Goal: Information Seeking & Learning: Learn about a topic

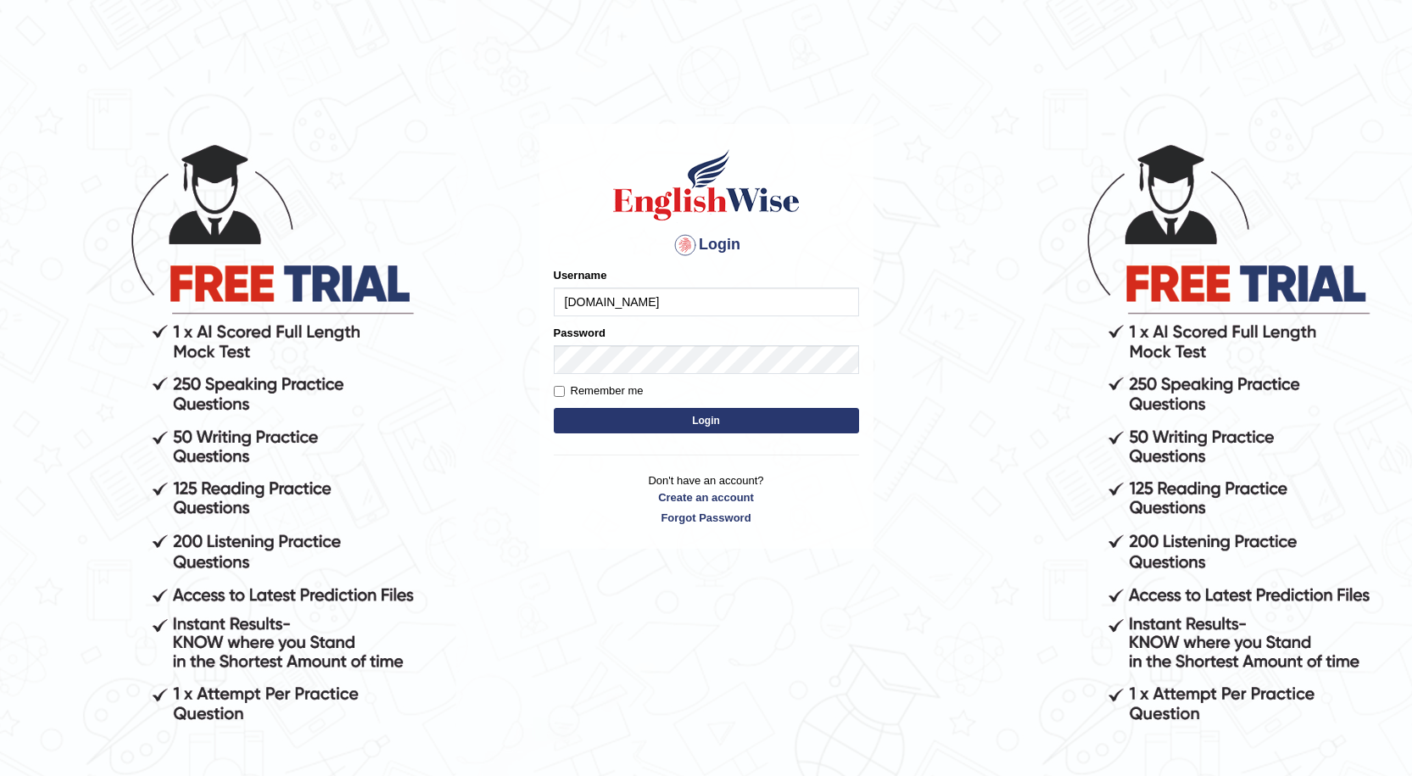
type input "Silviag94hotmail.com"
click at [685, 414] on button "Login" at bounding box center [706, 420] width 305 height 25
type input "S"
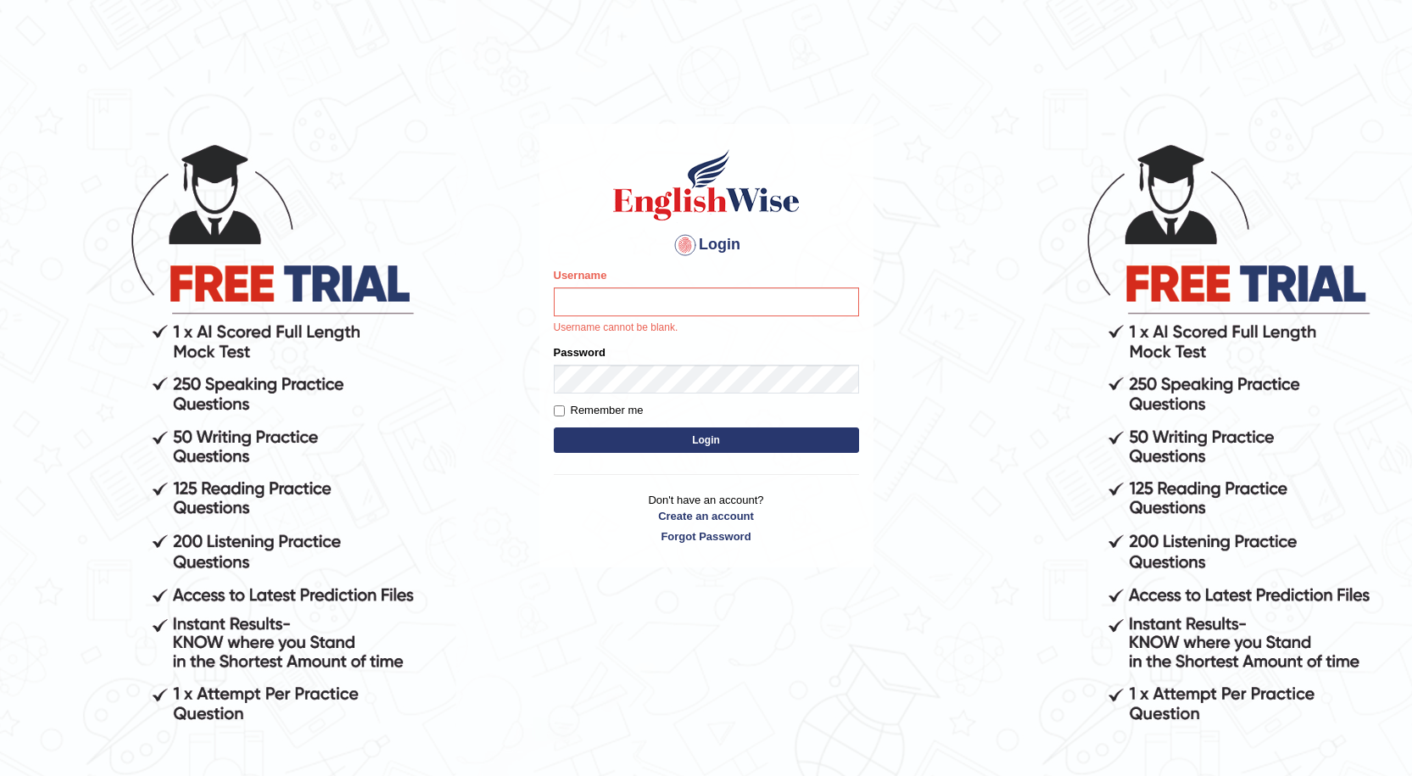
click at [643, 280] on div "Username Username cannot be blank." at bounding box center [706, 301] width 305 height 69
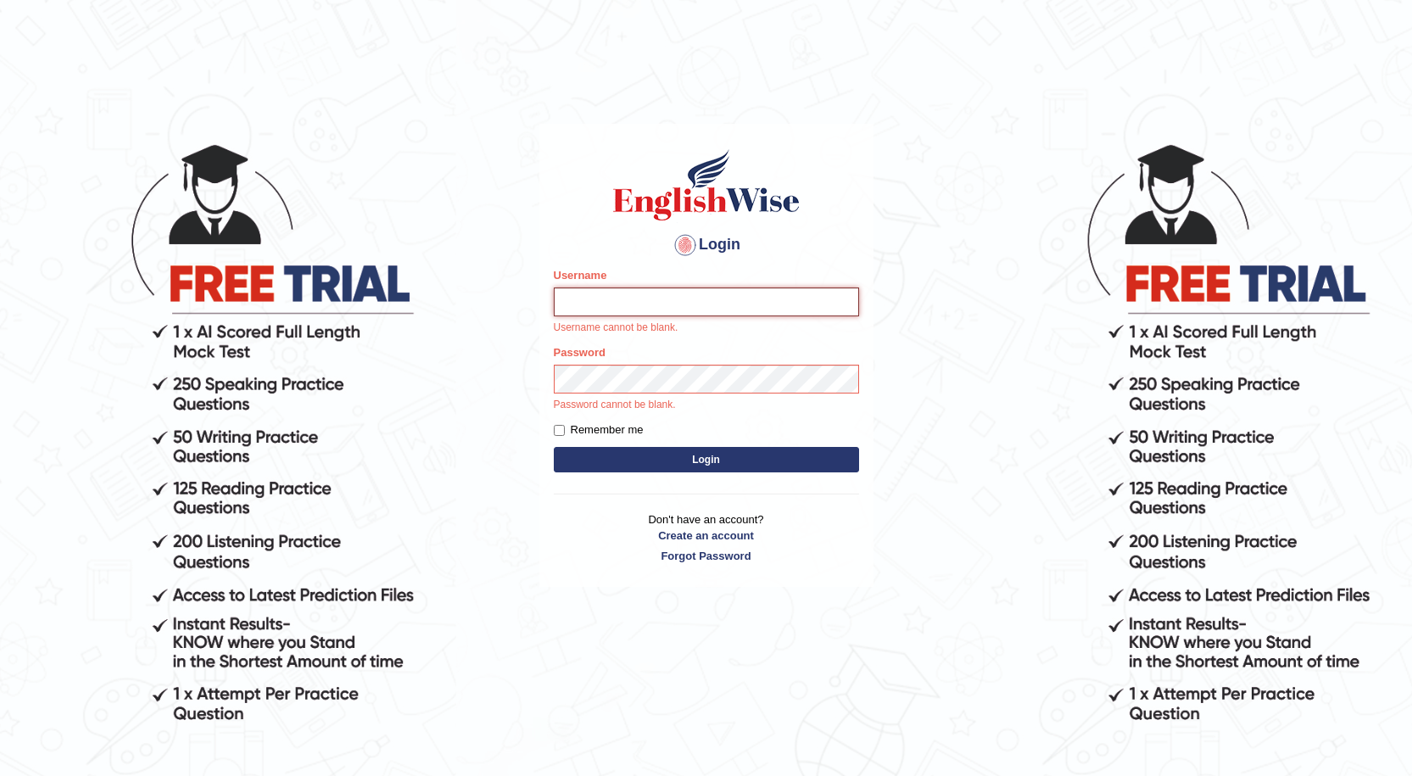
click at [639, 294] on input "Username" at bounding box center [706, 302] width 305 height 29
click at [618, 316] on input "Username" at bounding box center [706, 302] width 305 height 29
type input "Silviag"
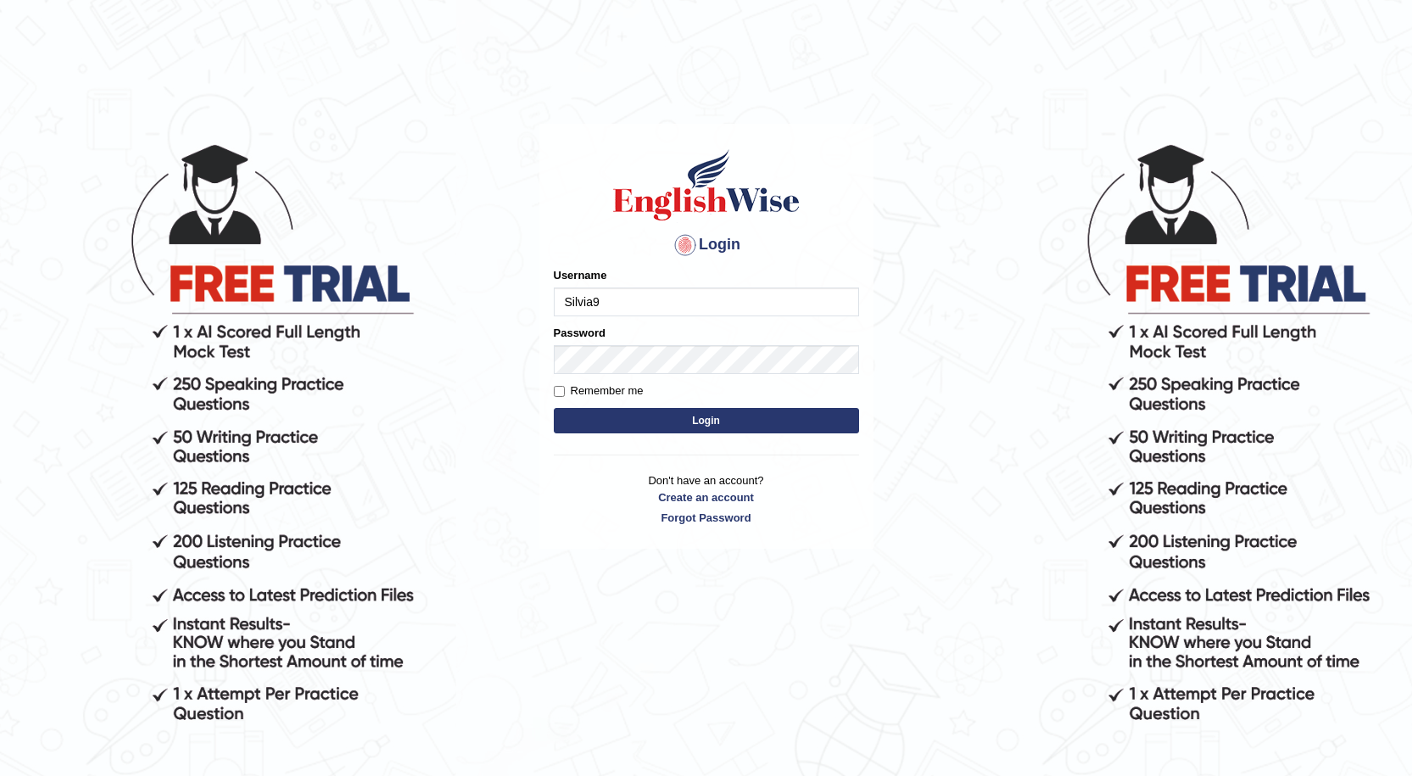
type input "Silvia9"
click at [620, 422] on button "Login" at bounding box center [706, 420] width 305 height 25
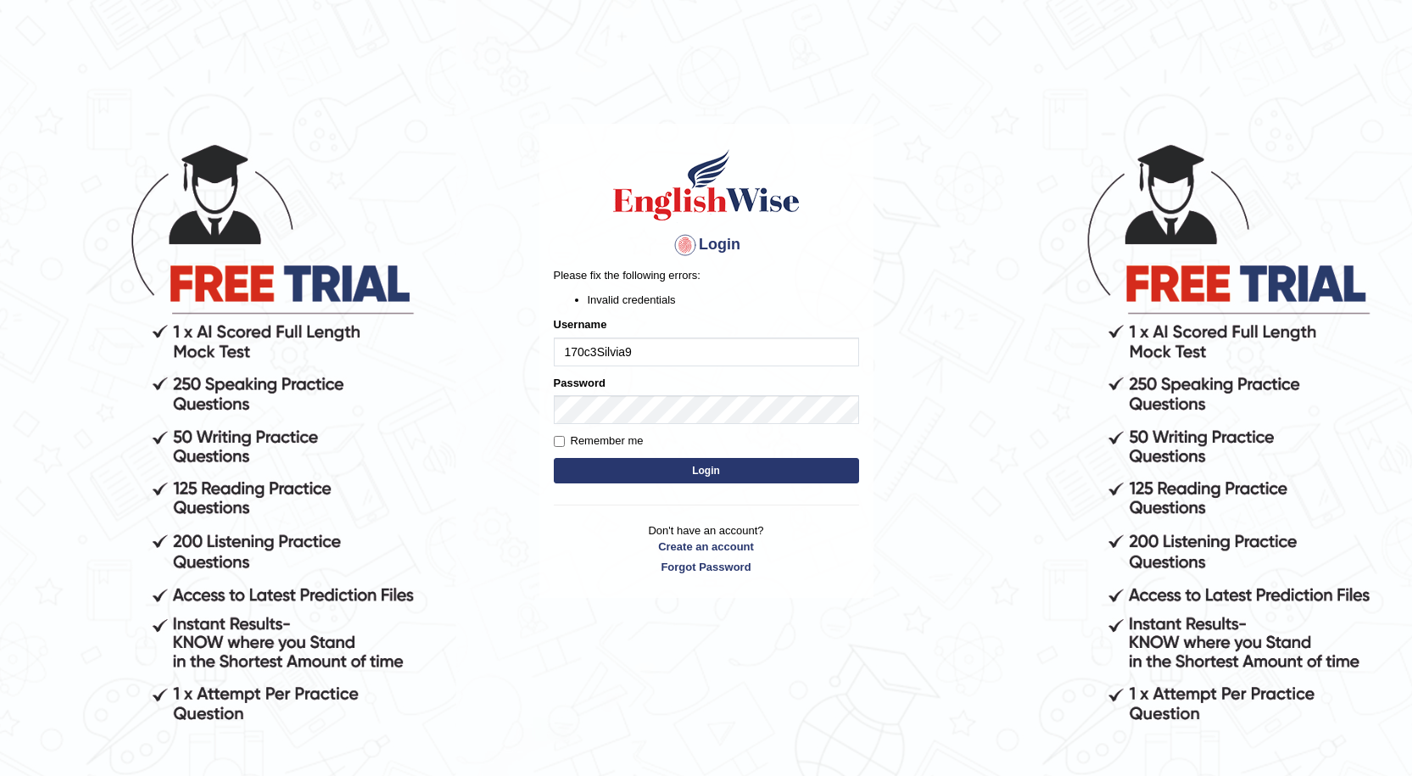
drag, startPoint x: 596, startPoint y: 344, endPoint x: 540, endPoint y: 344, distance: 55.1
click at [540, 344] on div "Login Please fix the following errors: Invalid credentials Username 170c3Silvia…" at bounding box center [707, 361] width 334 height 474
type input "Silvia9"
click at [475, 402] on body "Login Please fix the following errors: Invalid credentials Username Silvia9 Pas…" at bounding box center [706, 458] width 1412 height 776
click at [638, 478] on button "Login" at bounding box center [706, 470] width 305 height 25
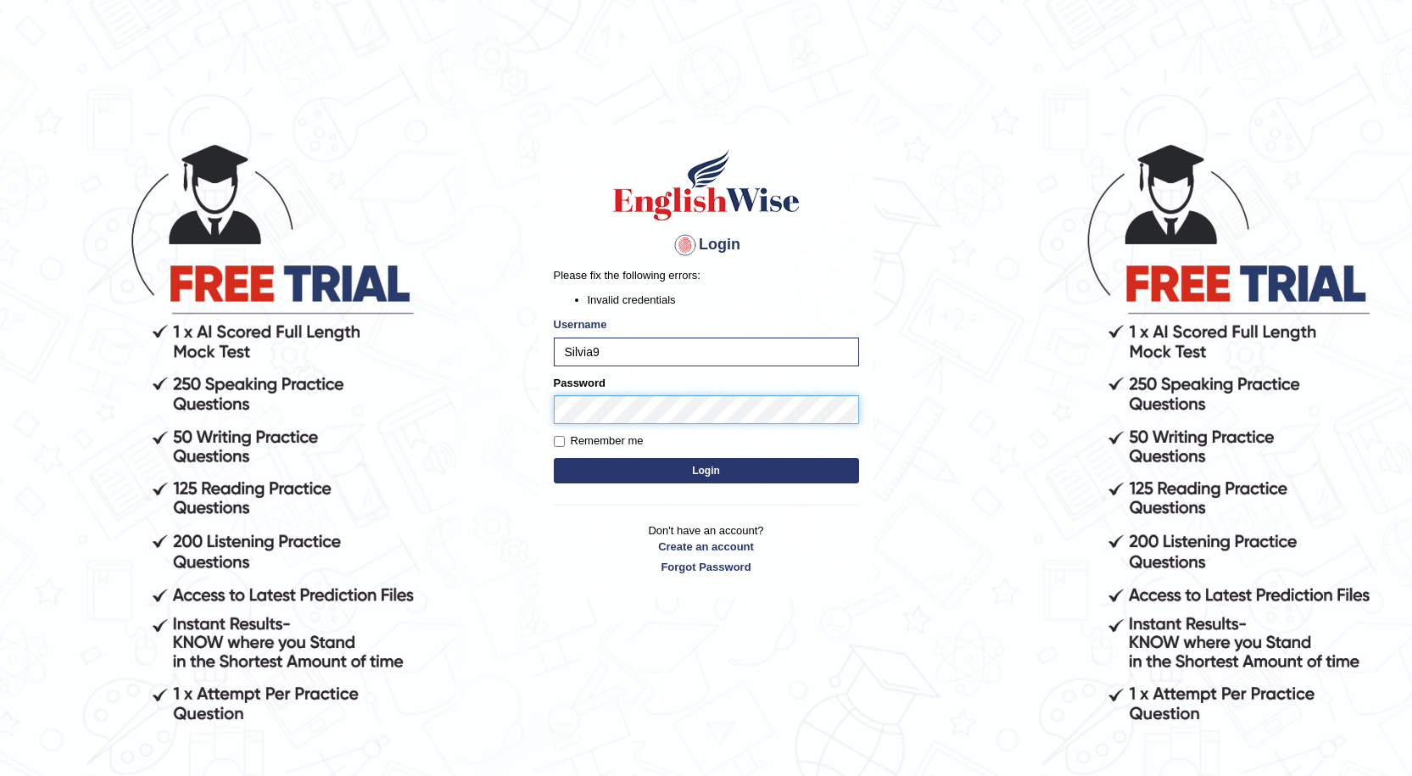
click at [554, 458] on button "Login" at bounding box center [706, 470] width 305 height 25
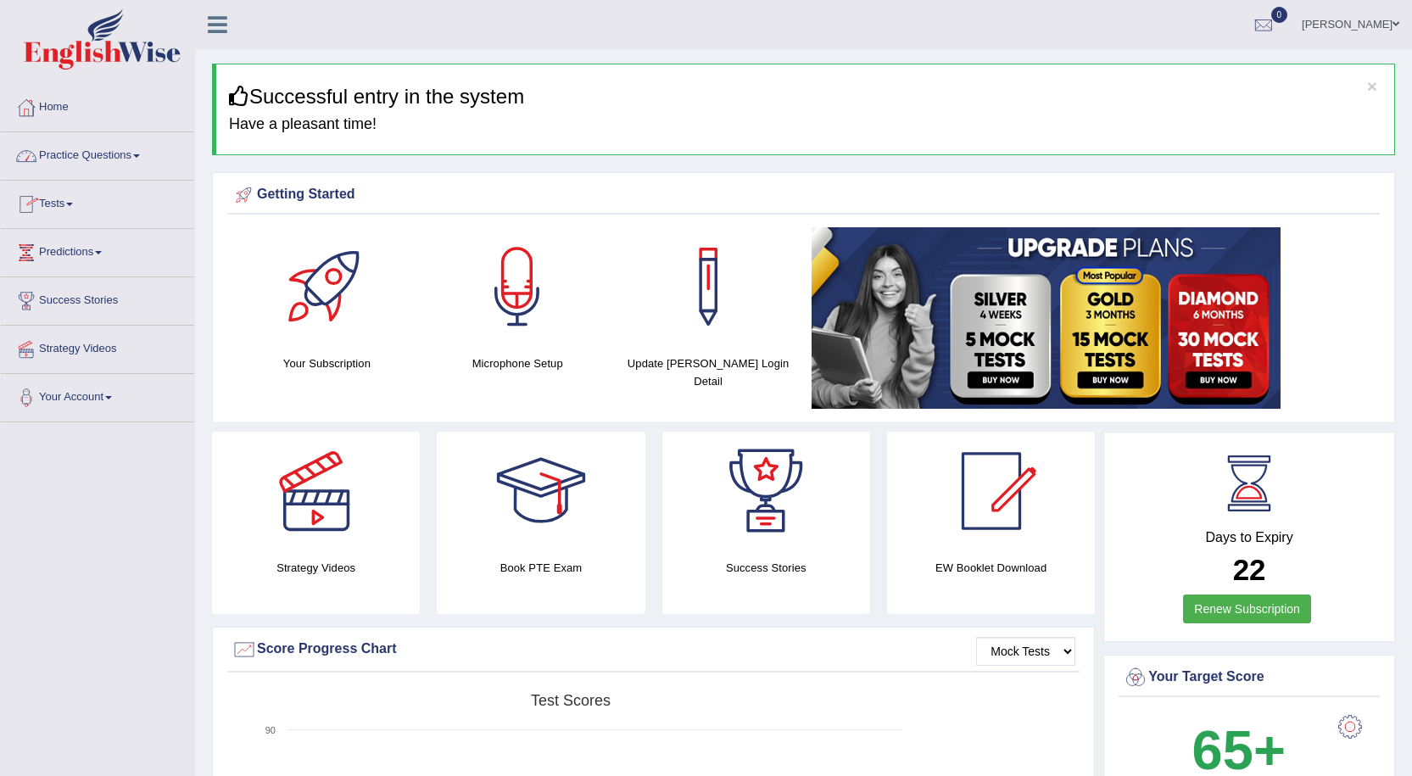
click at [76, 139] on link "Practice Questions" at bounding box center [97, 153] width 193 height 42
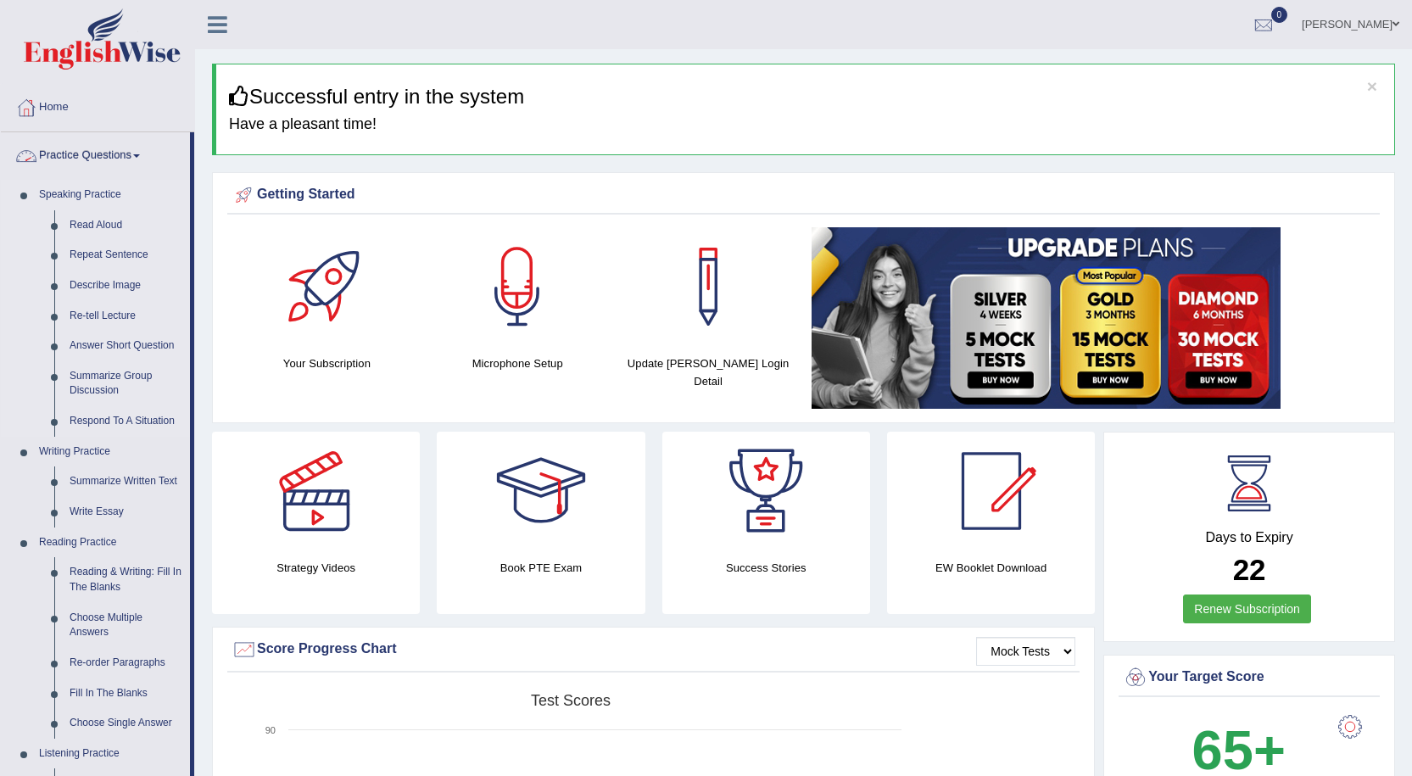
click at [77, 192] on link "Speaking Practice" at bounding box center [110, 195] width 159 height 31
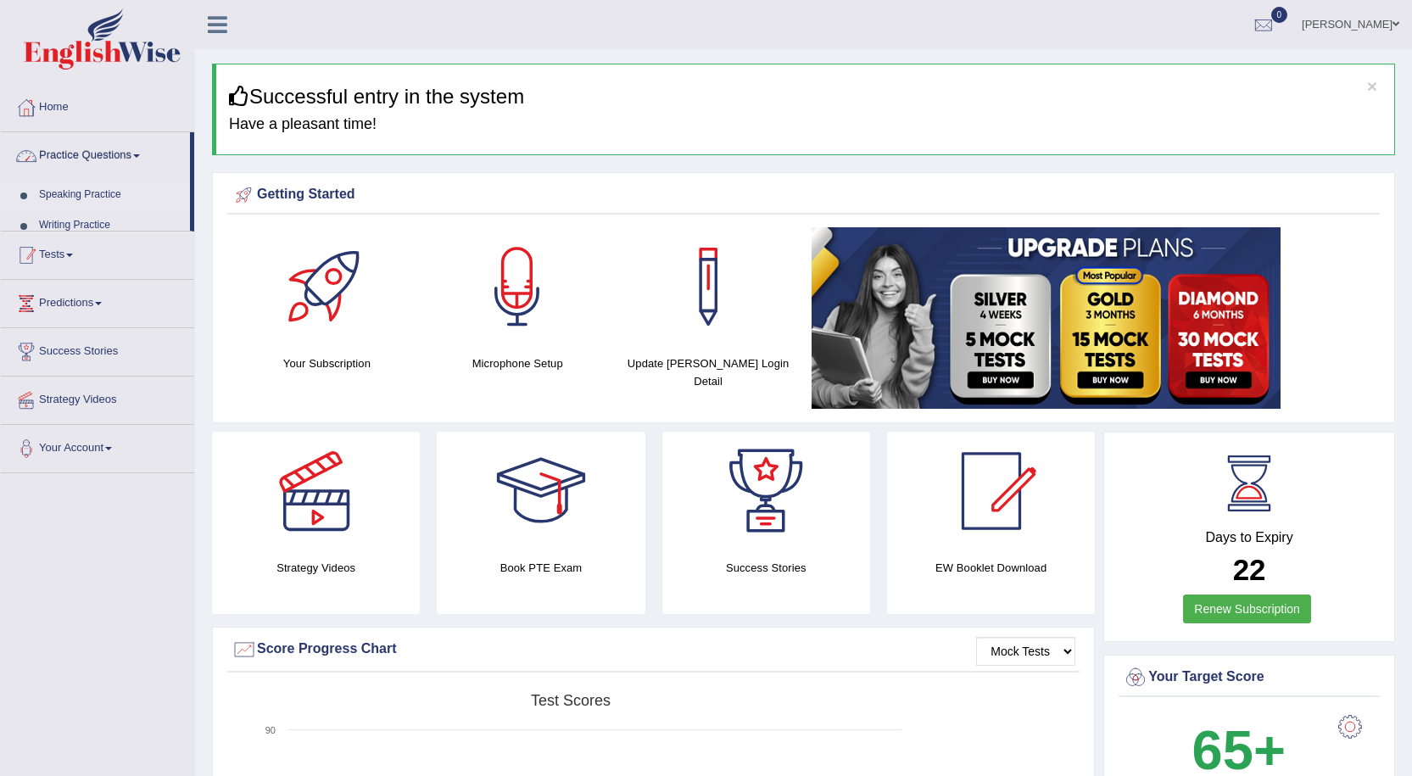
click at [77, 192] on link "Speaking Practice" at bounding box center [110, 195] width 159 height 31
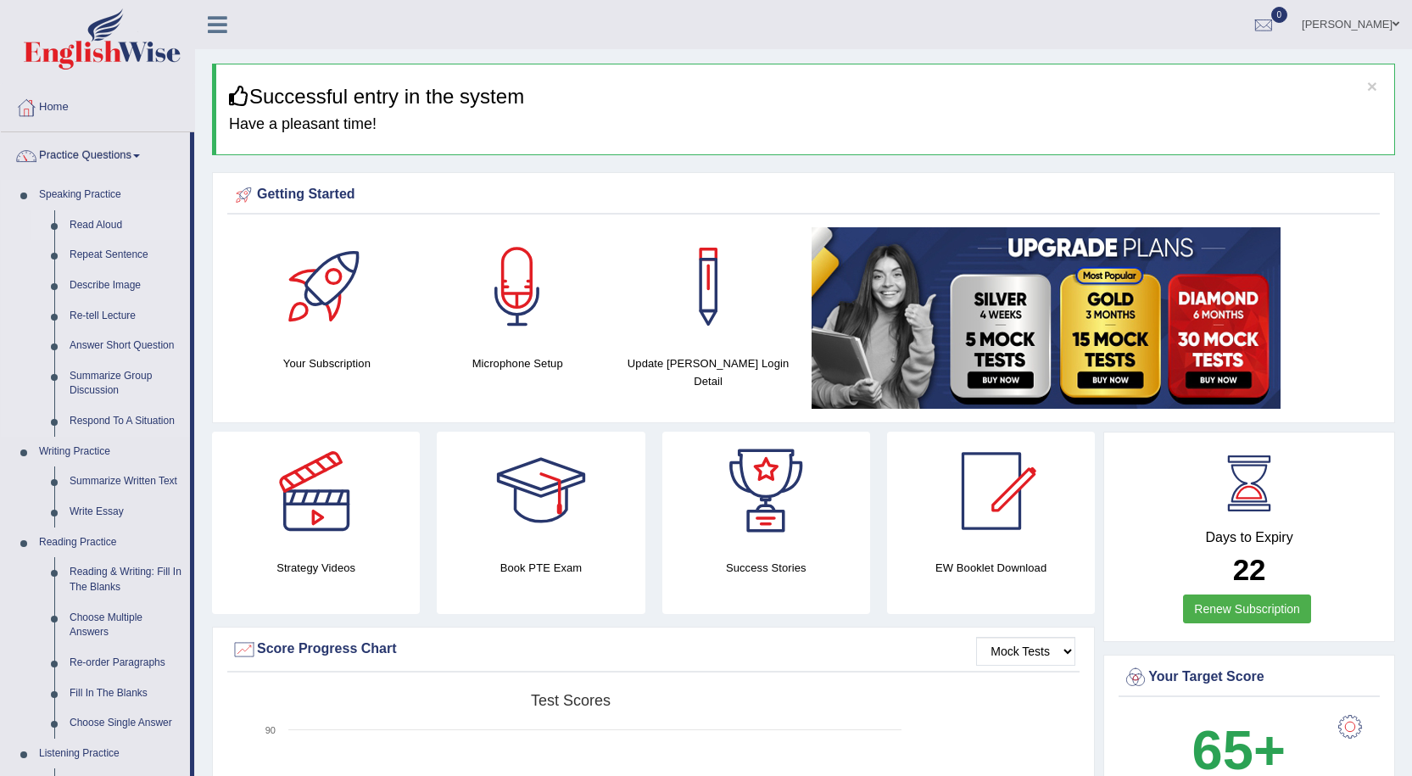
click at [77, 219] on link "Read Aloud" at bounding box center [126, 225] width 128 height 31
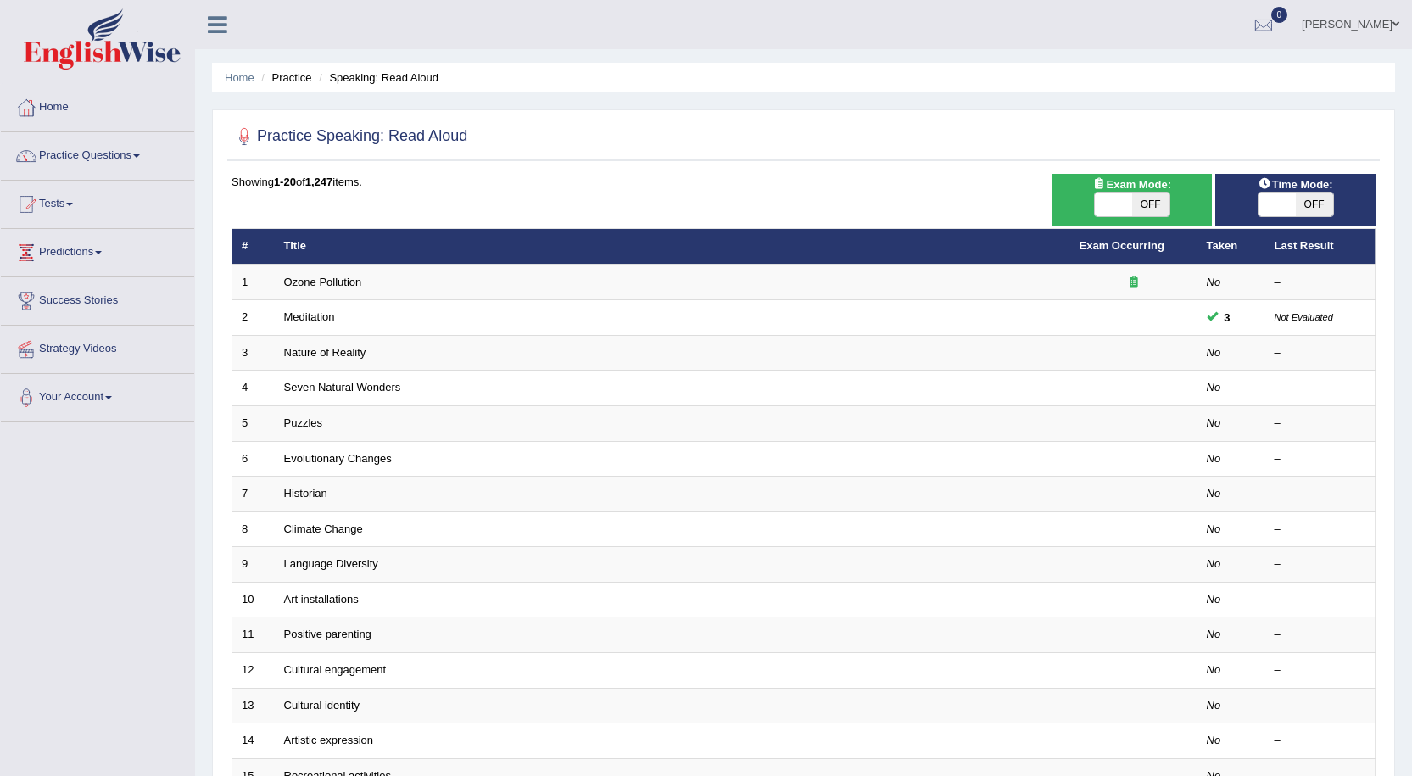
click at [1310, 201] on span "OFF" at bounding box center [1314, 205] width 37 height 24
checkbox input "true"
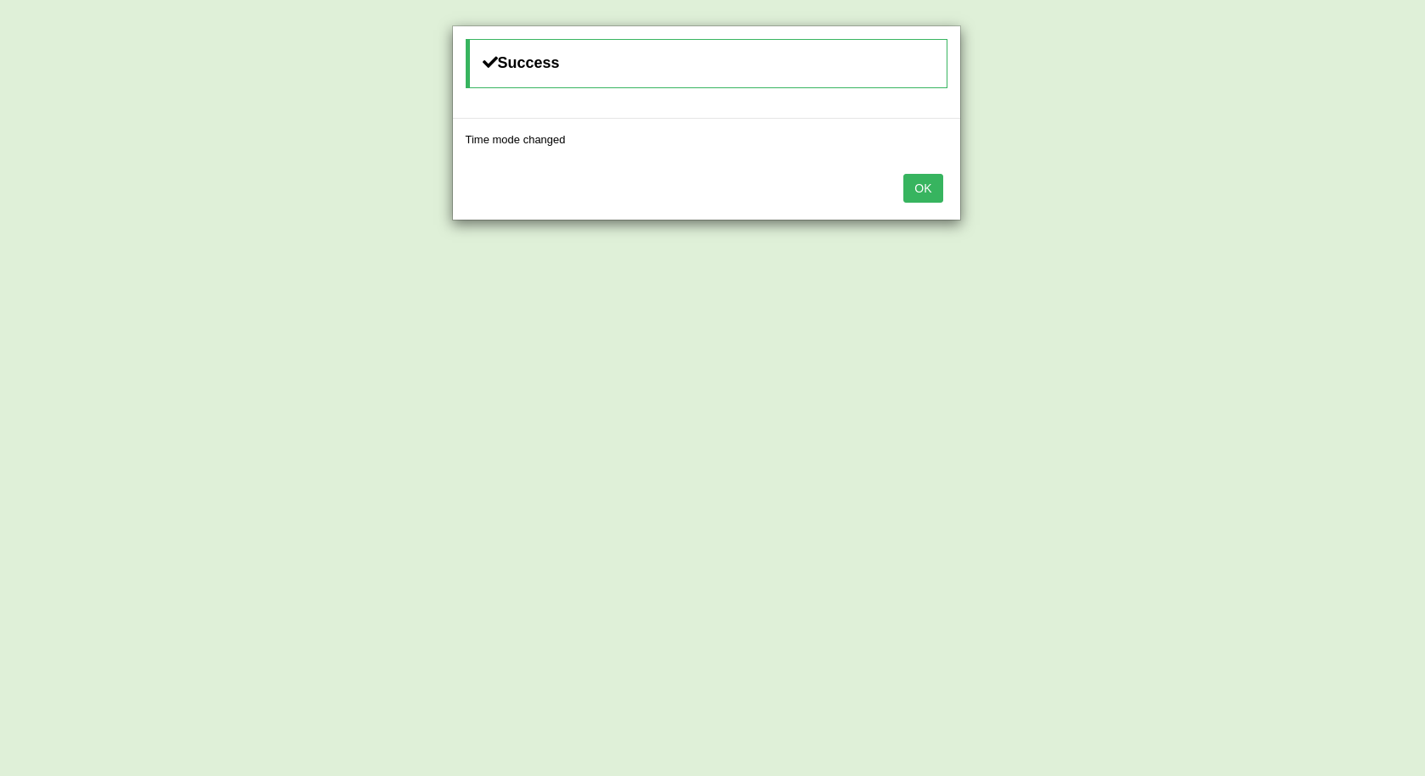
click at [917, 182] on button "OK" at bounding box center [922, 188] width 39 height 29
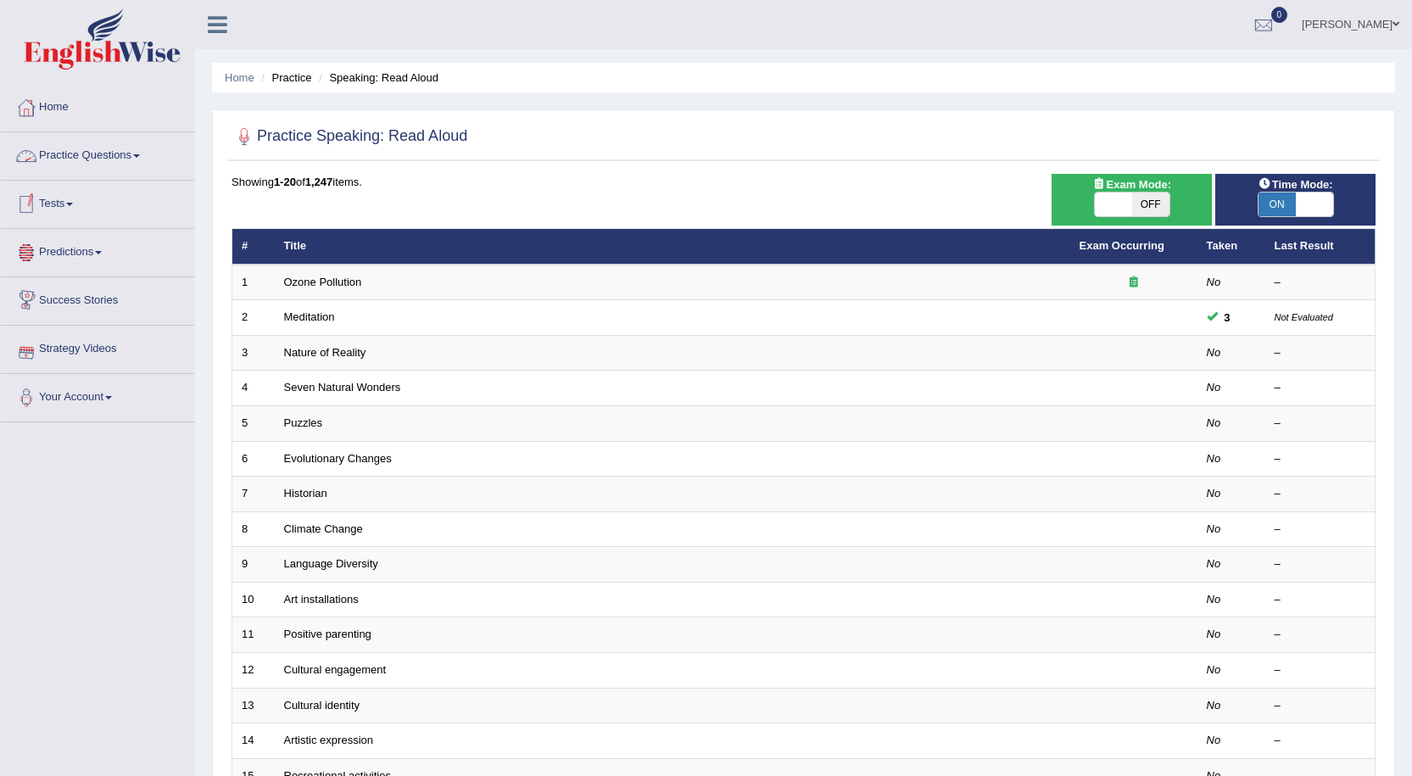
click at [84, 153] on link "Practice Questions" at bounding box center [97, 153] width 193 height 42
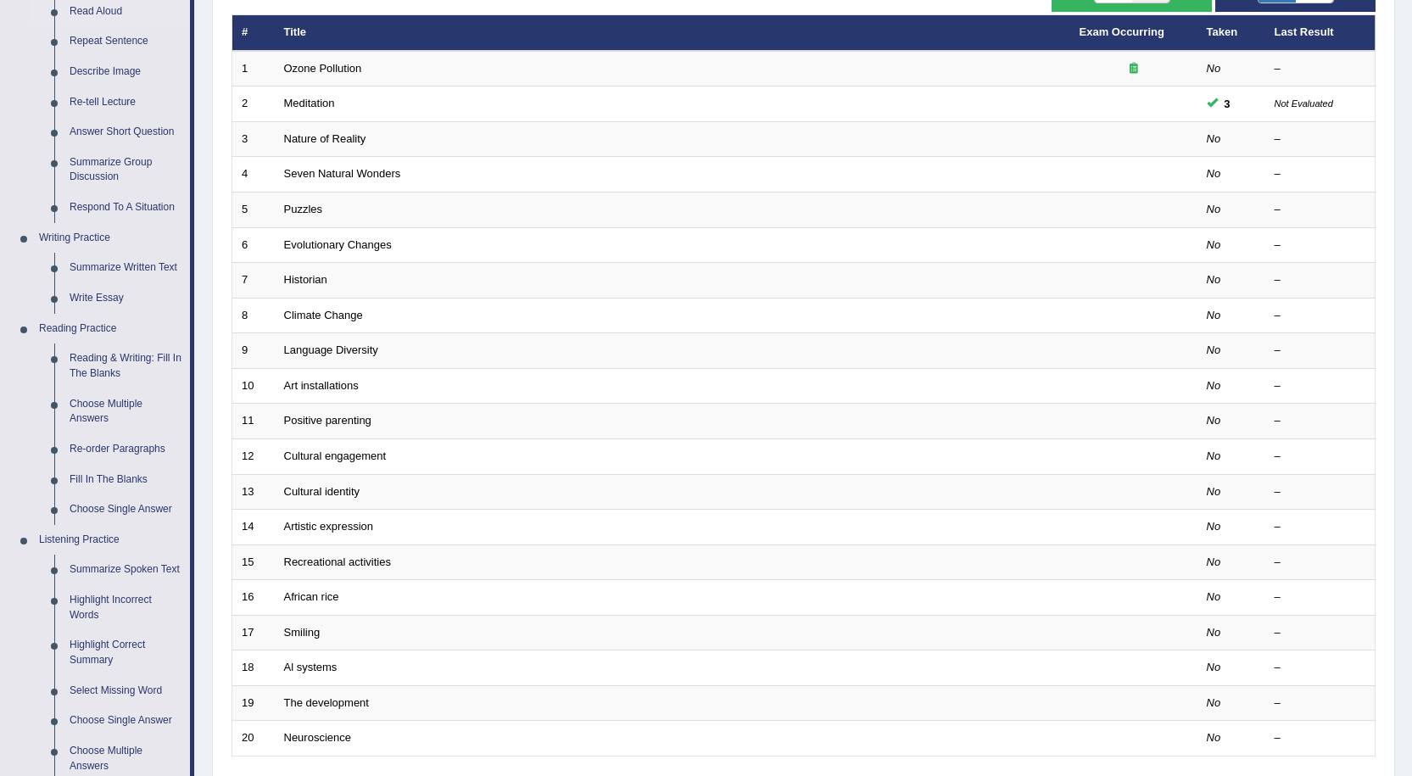
scroll to position [553, 0]
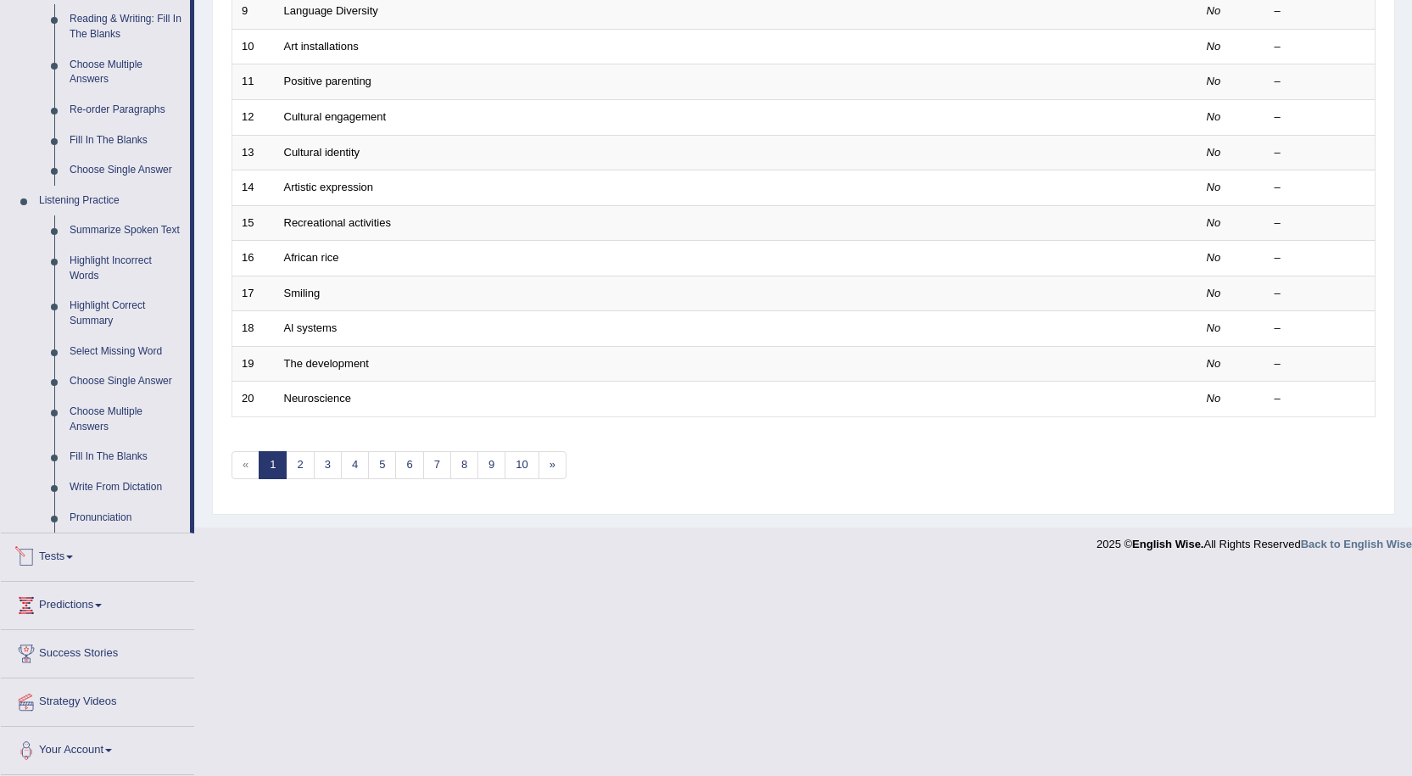
click at [58, 552] on link "Tests" at bounding box center [97, 555] width 193 height 42
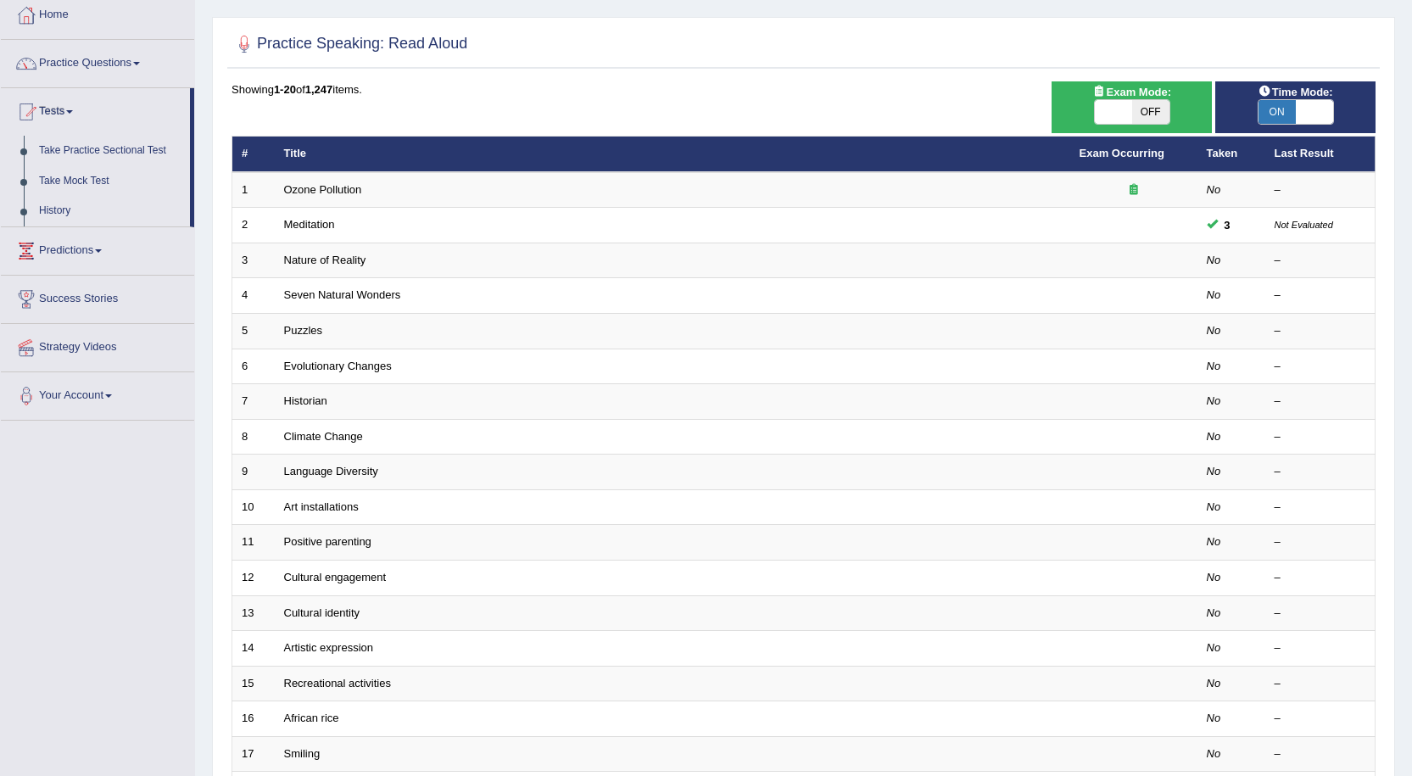
scroll to position [8, 0]
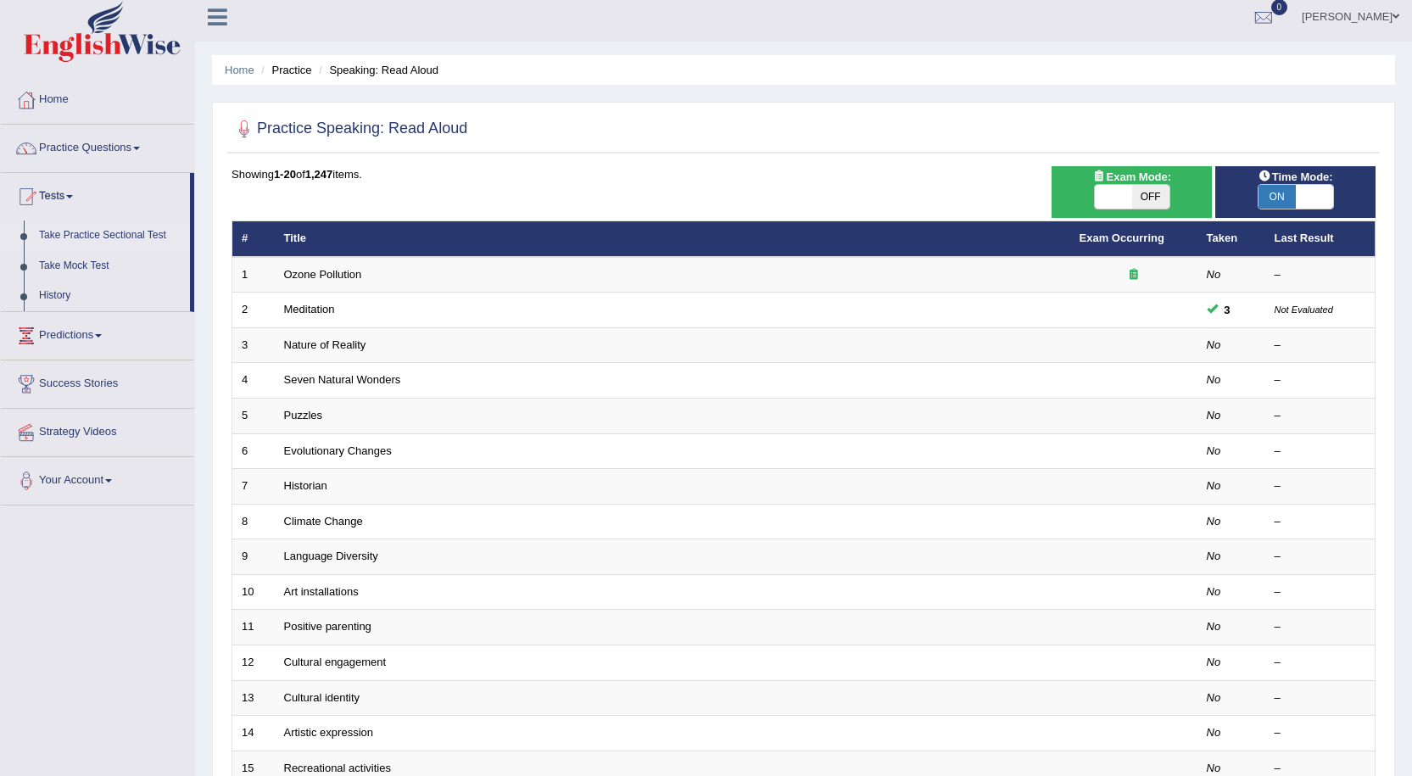
click at [115, 238] on link "Take Practice Sectional Test" at bounding box center [110, 236] width 159 height 31
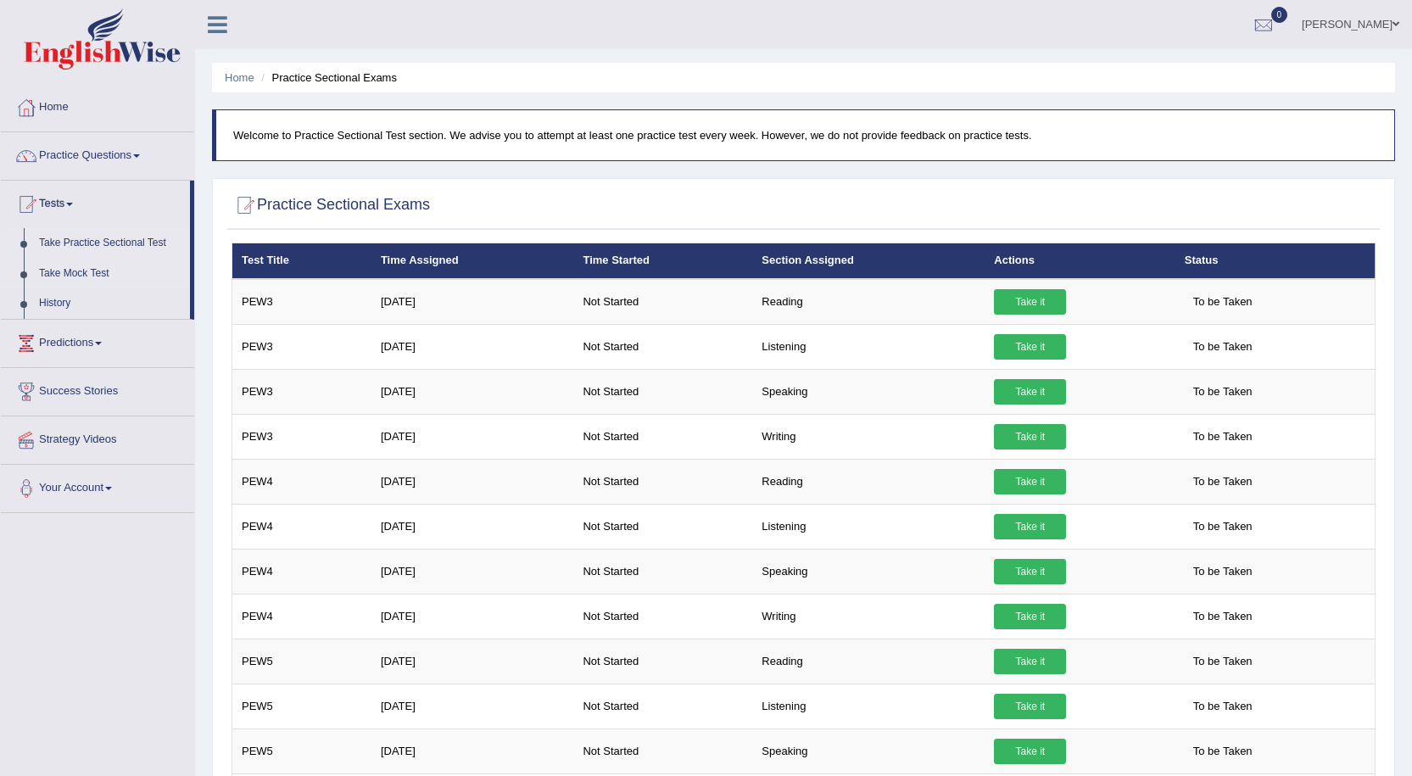
click at [98, 271] on link "Take Mock Test" at bounding box center [110, 274] width 159 height 31
click at [42, 298] on link "History" at bounding box center [110, 303] width 159 height 31
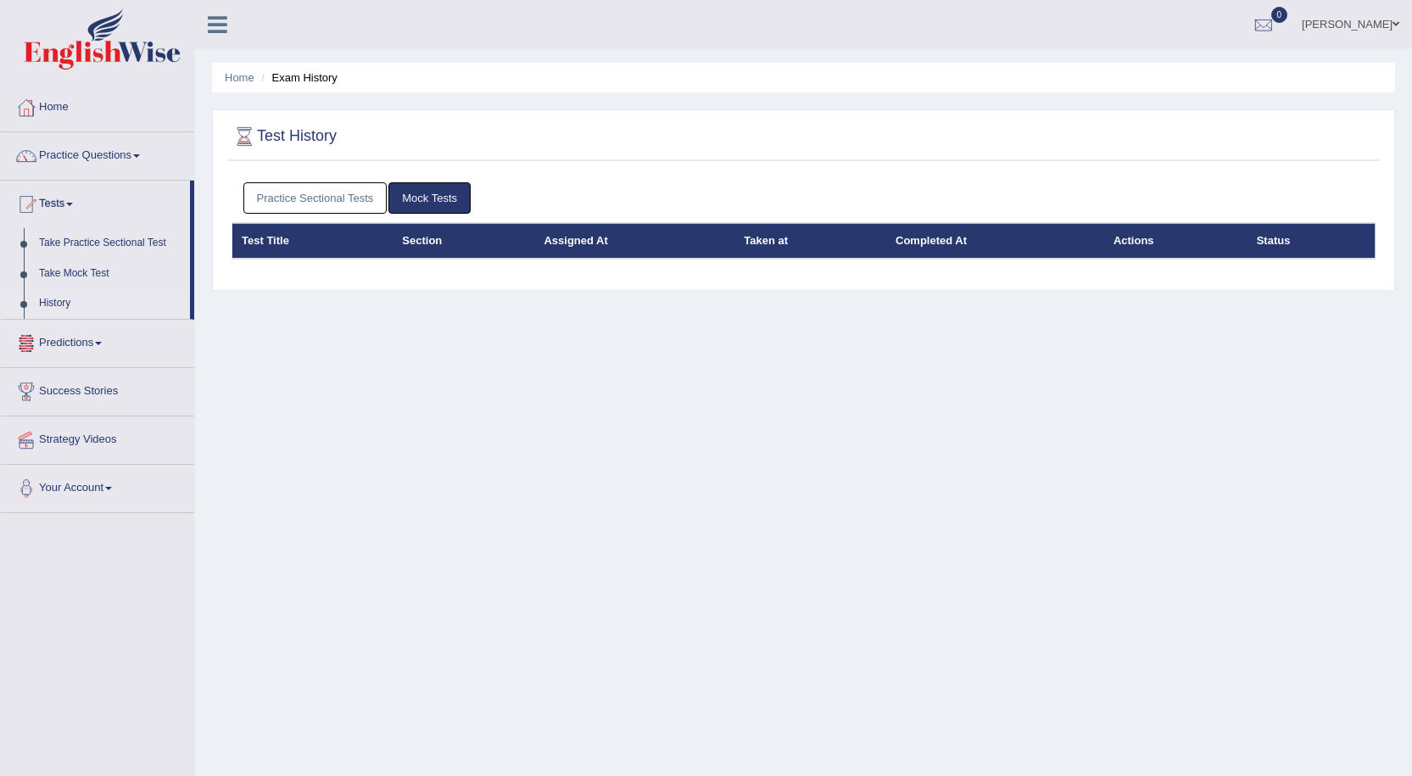
click at [64, 340] on link "Predictions" at bounding box center [97, 341] width 193 height 42
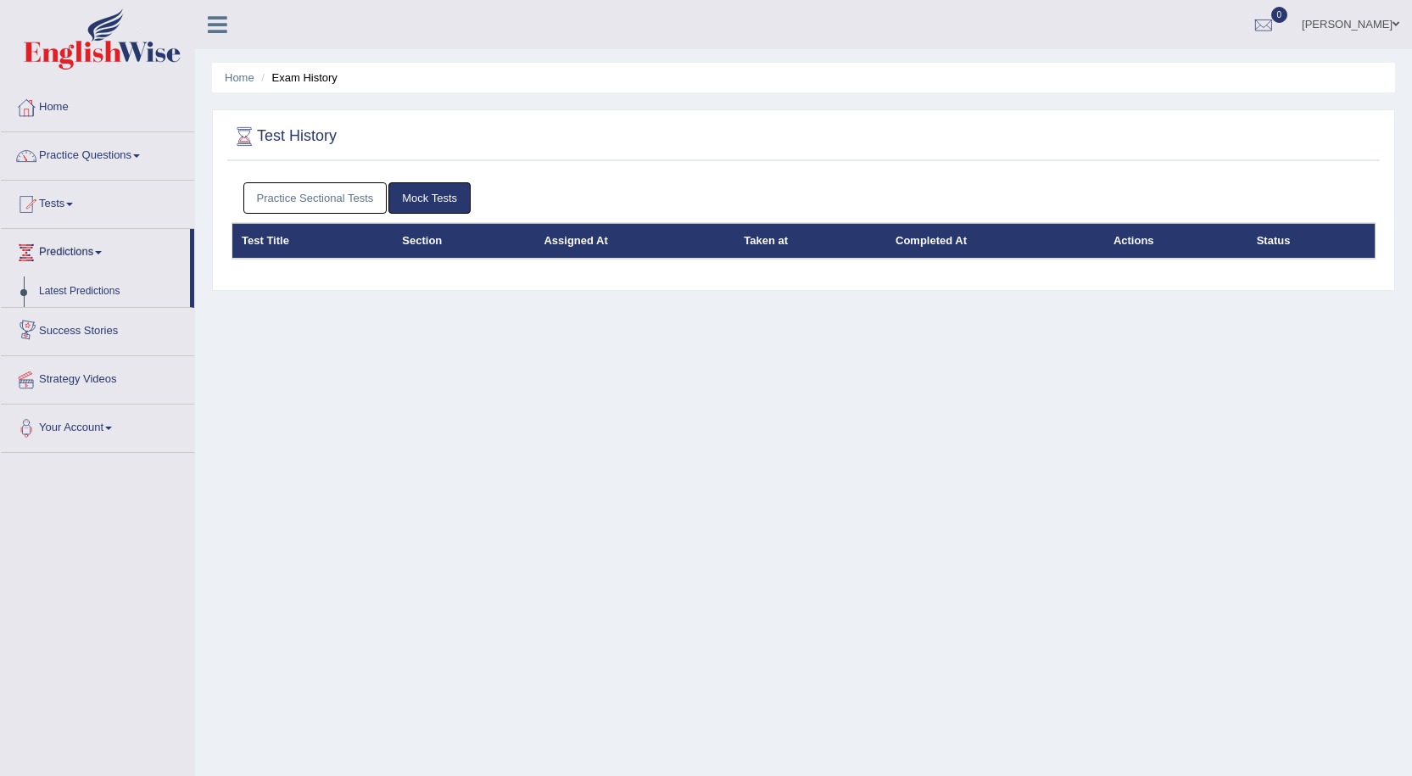
click at [76, 328] on link "Success Stories" at bounding box center [97, 329] width 193 height 42
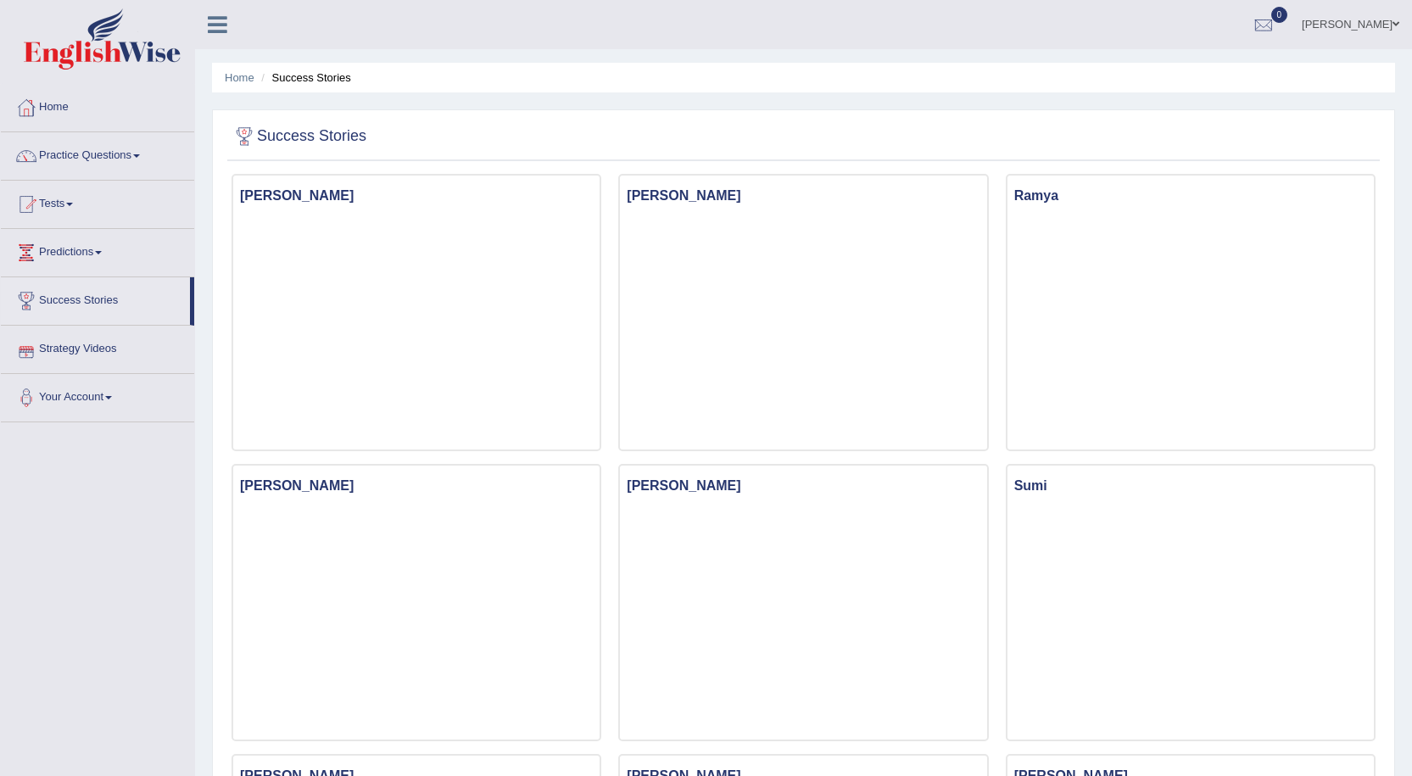
click at [75, 355] on link "Strategy Videos" at bounding box center [97, 347] width 193 height 42
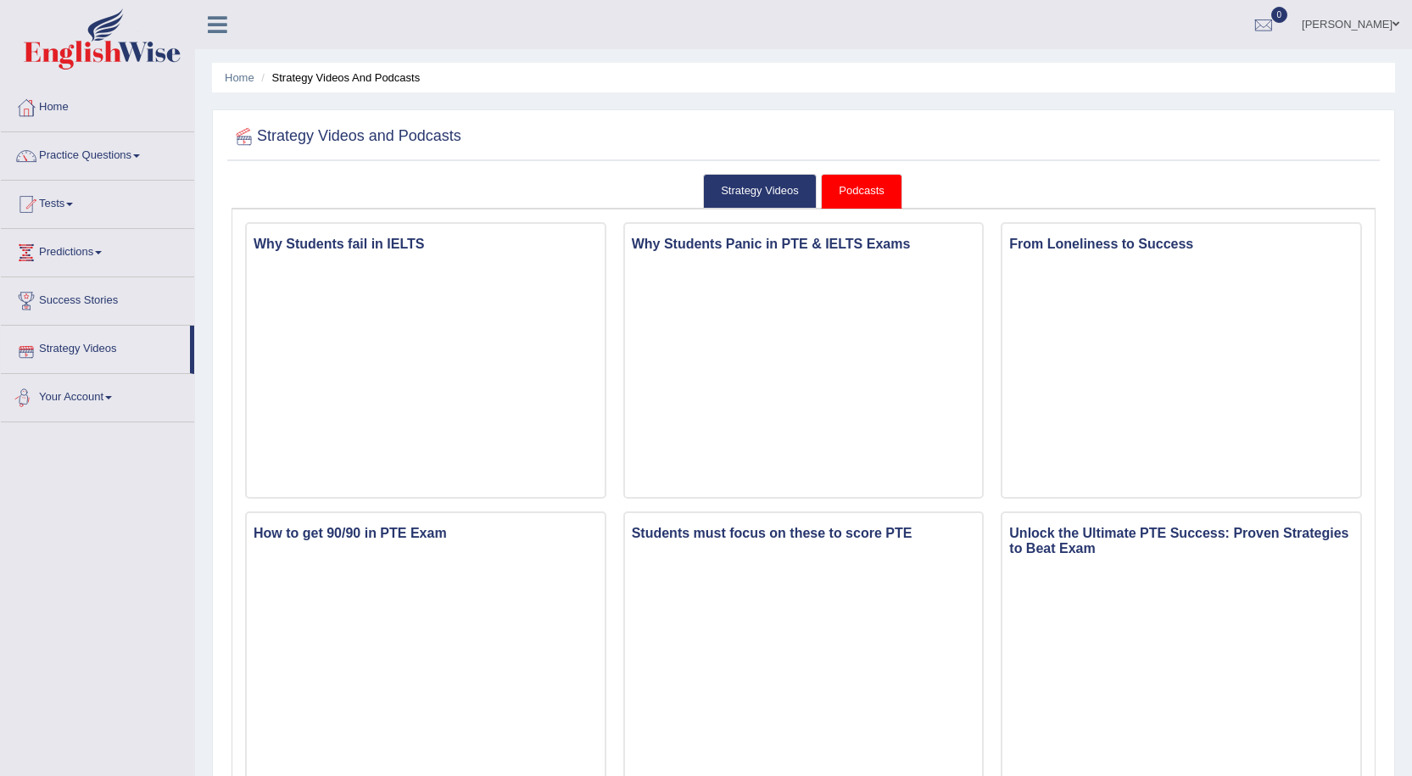
click at [70, 393] on link "Your Account" at bounding box center [97, 395] width 193 height 42
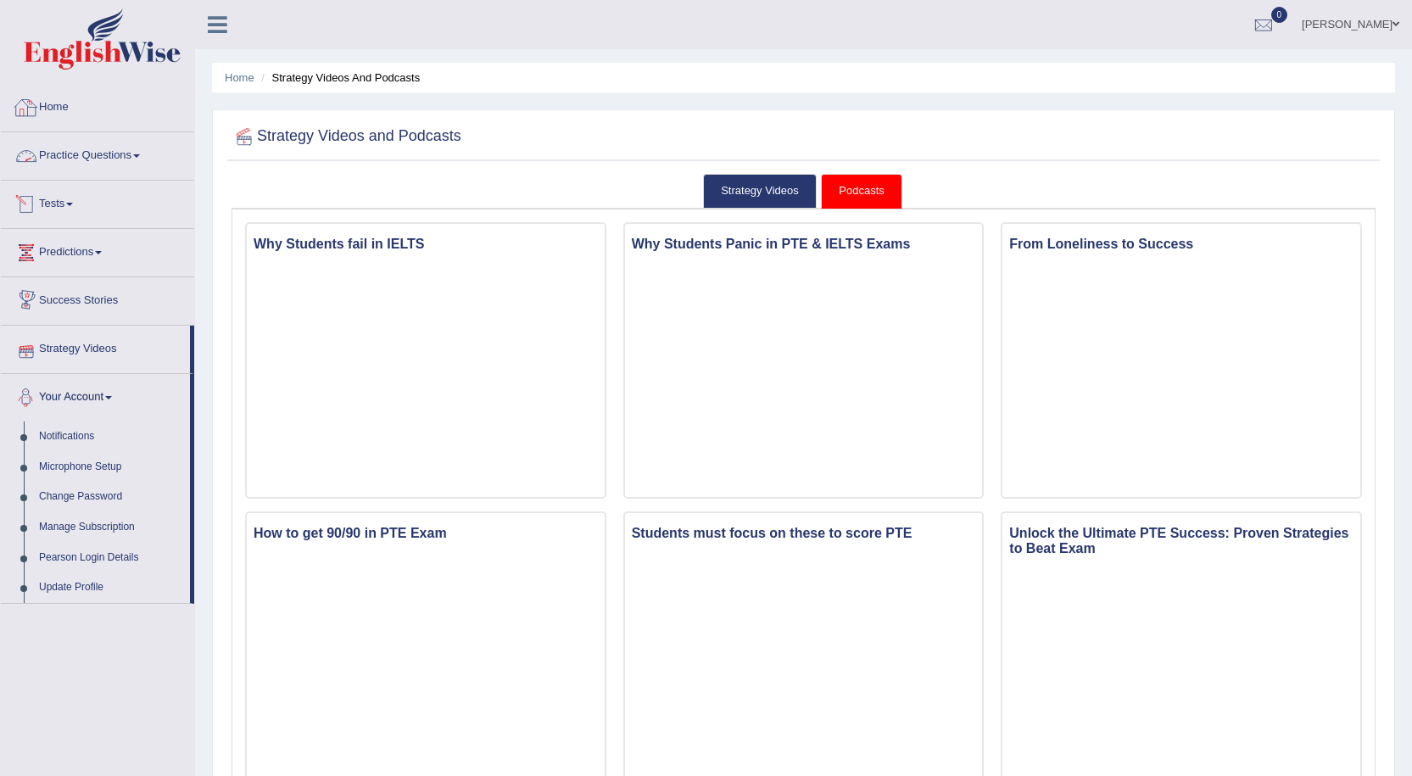
click at [59, 112] on link "Home" at bounding box center [97, 105] width 193 height 42
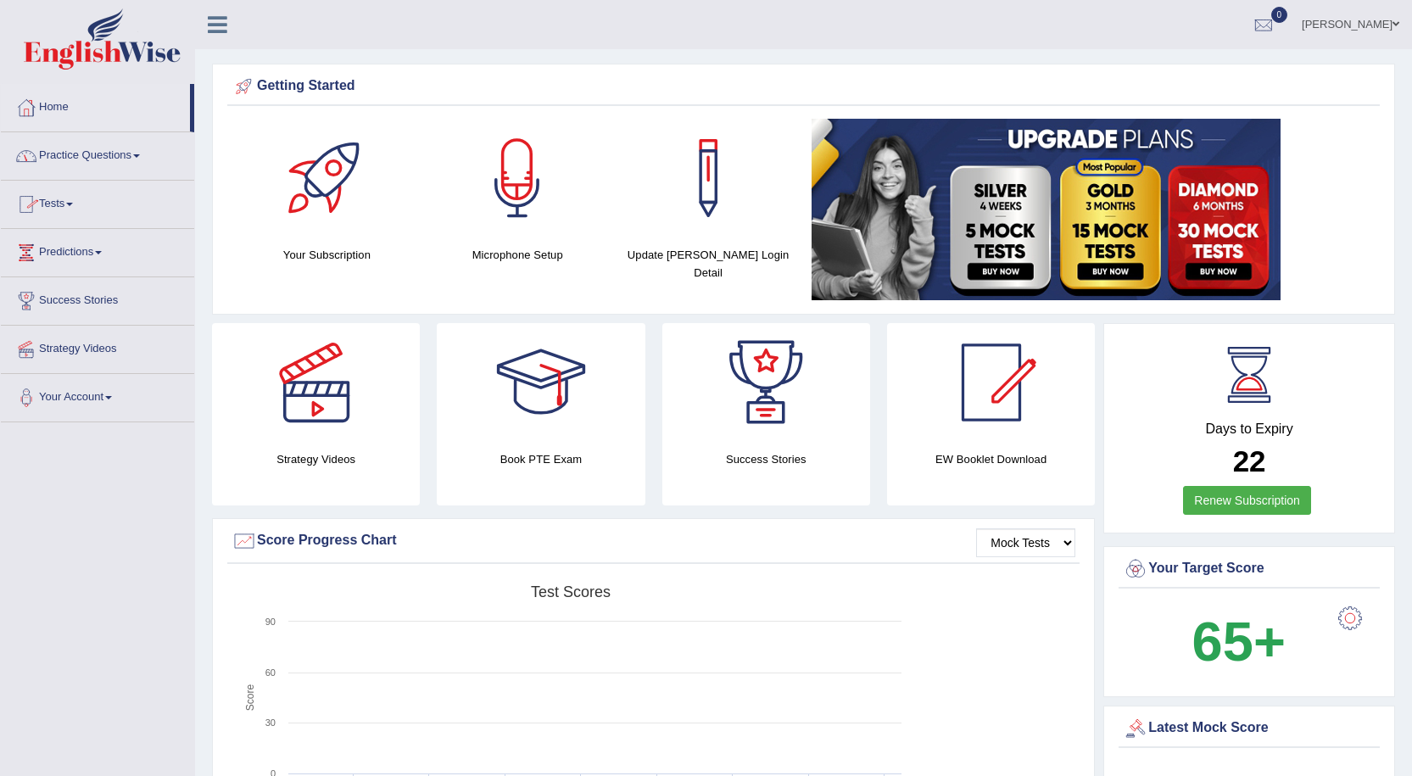
click at [85, 158] on link "Practice Questions" at bounding box center [97, 153] width 193 height 42
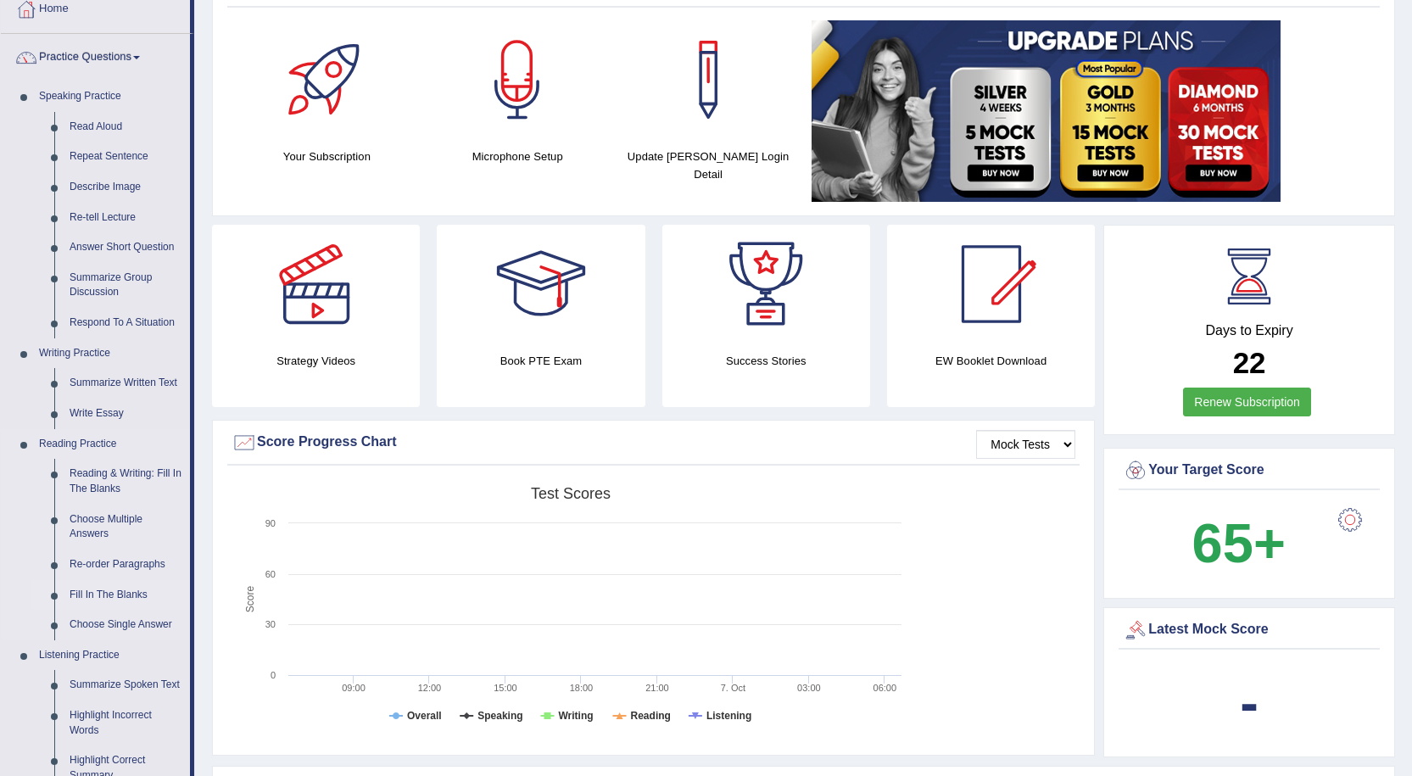
scroll to position [85, 0]
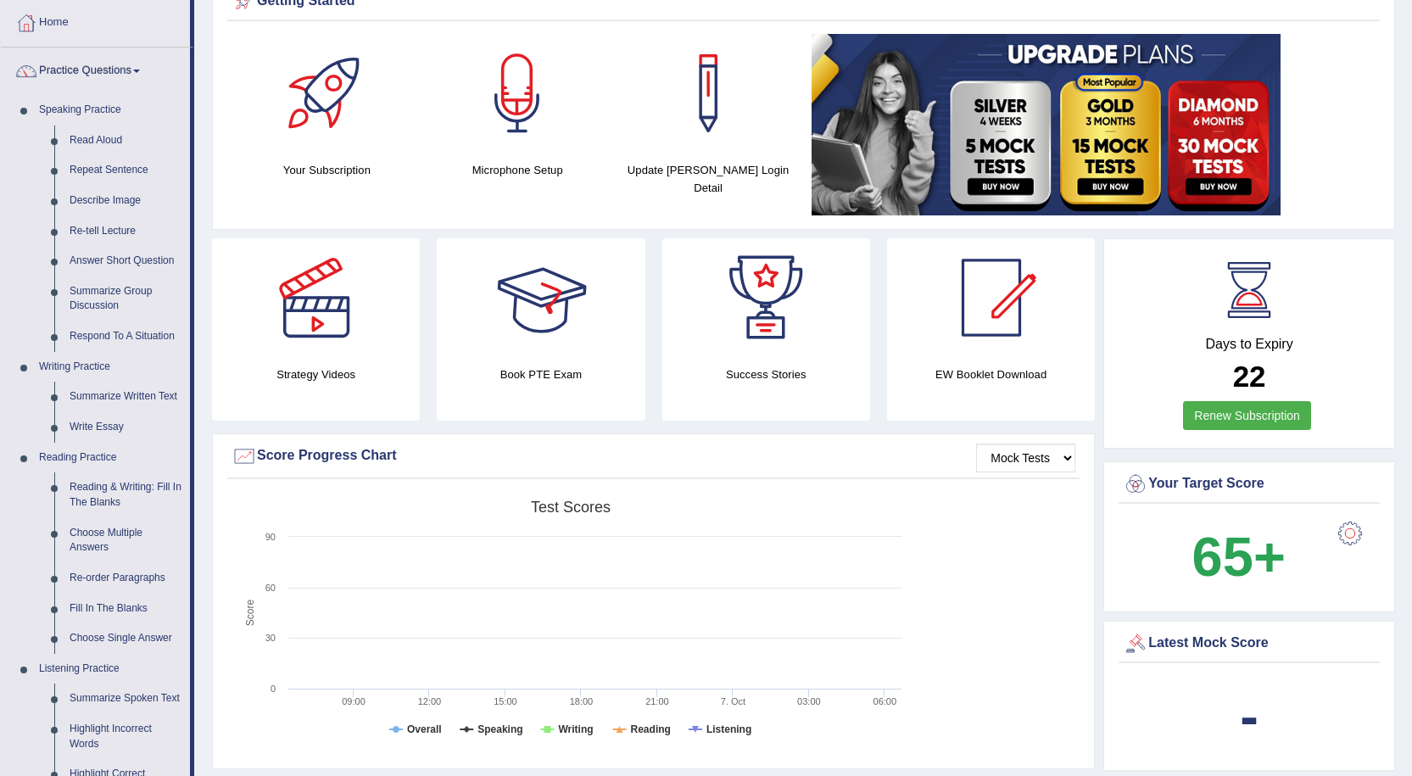
click at [503, 345] on div at bounding box center [541, 297] width 119 height 119
